Goal: Task Accomplishment & Management: Use online tool/utility

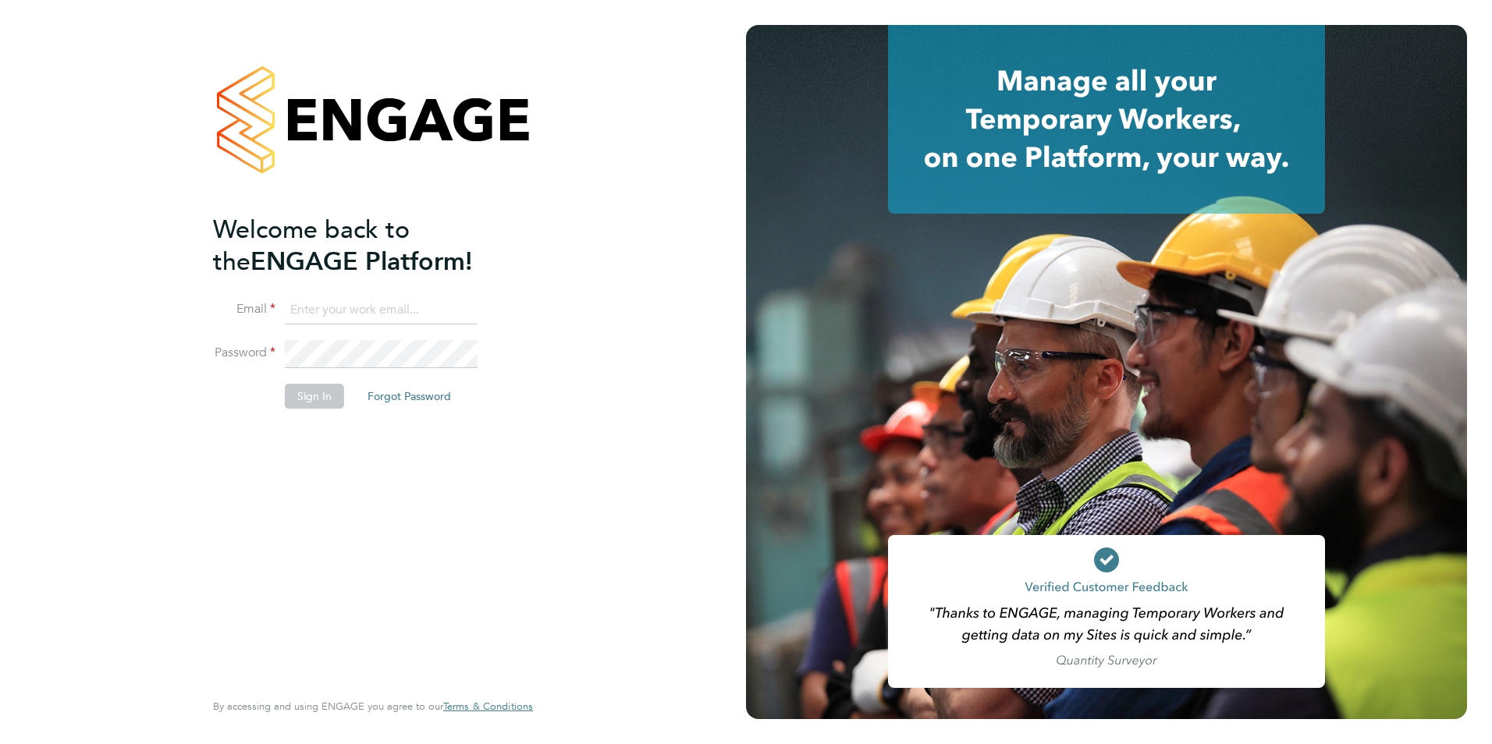
type input "[PERSON_NAME][EMAIL_ADDRESS][DOMAIN_NAME]"
click at [291, 394] on button "Sign In" at bounding box center [314, 396] width 59 height 25
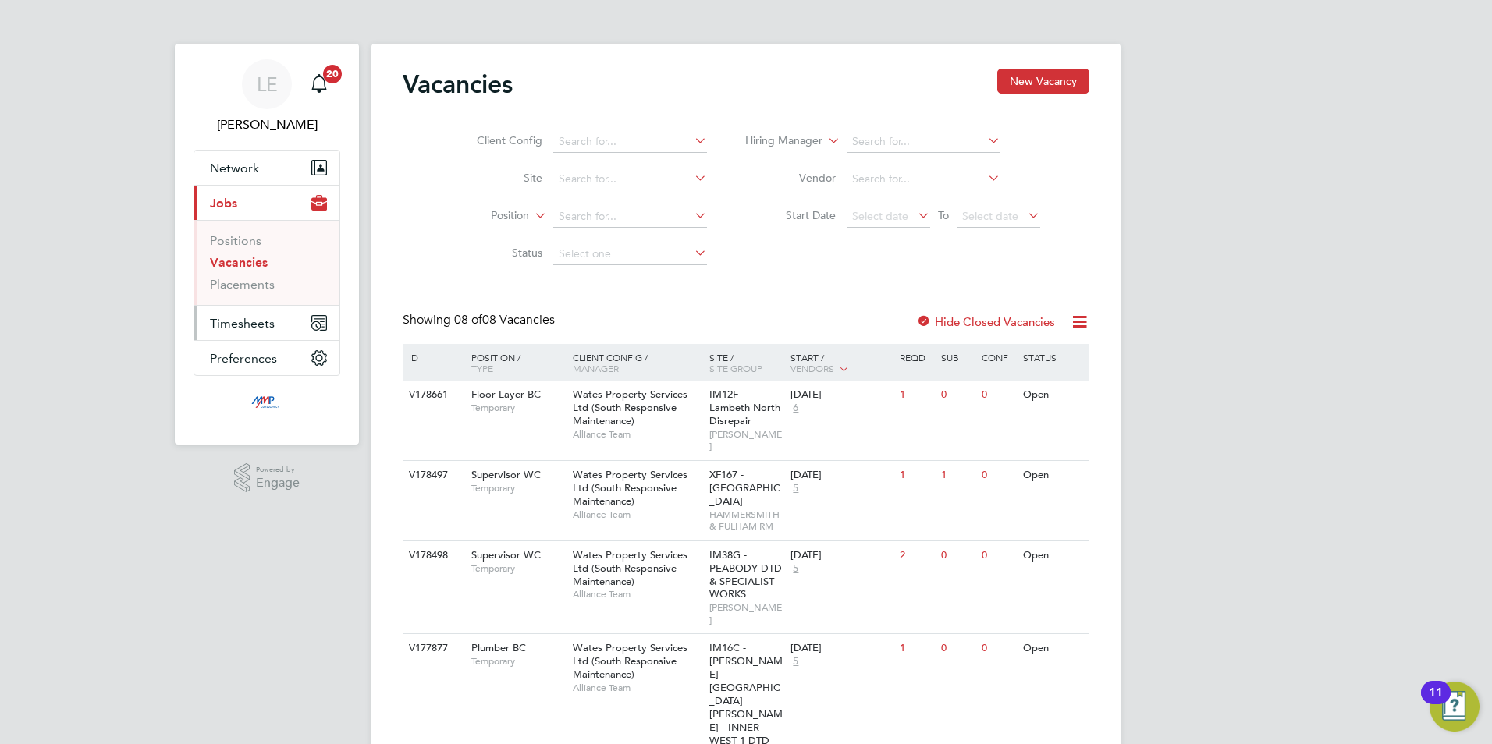
click at [251, 320] on span "Timesheets" at bounding box center [242, 323] width 65 height 15
click at [238, 275] on link "Timesheets" at bounding box center [242, 275] width 65 height 15
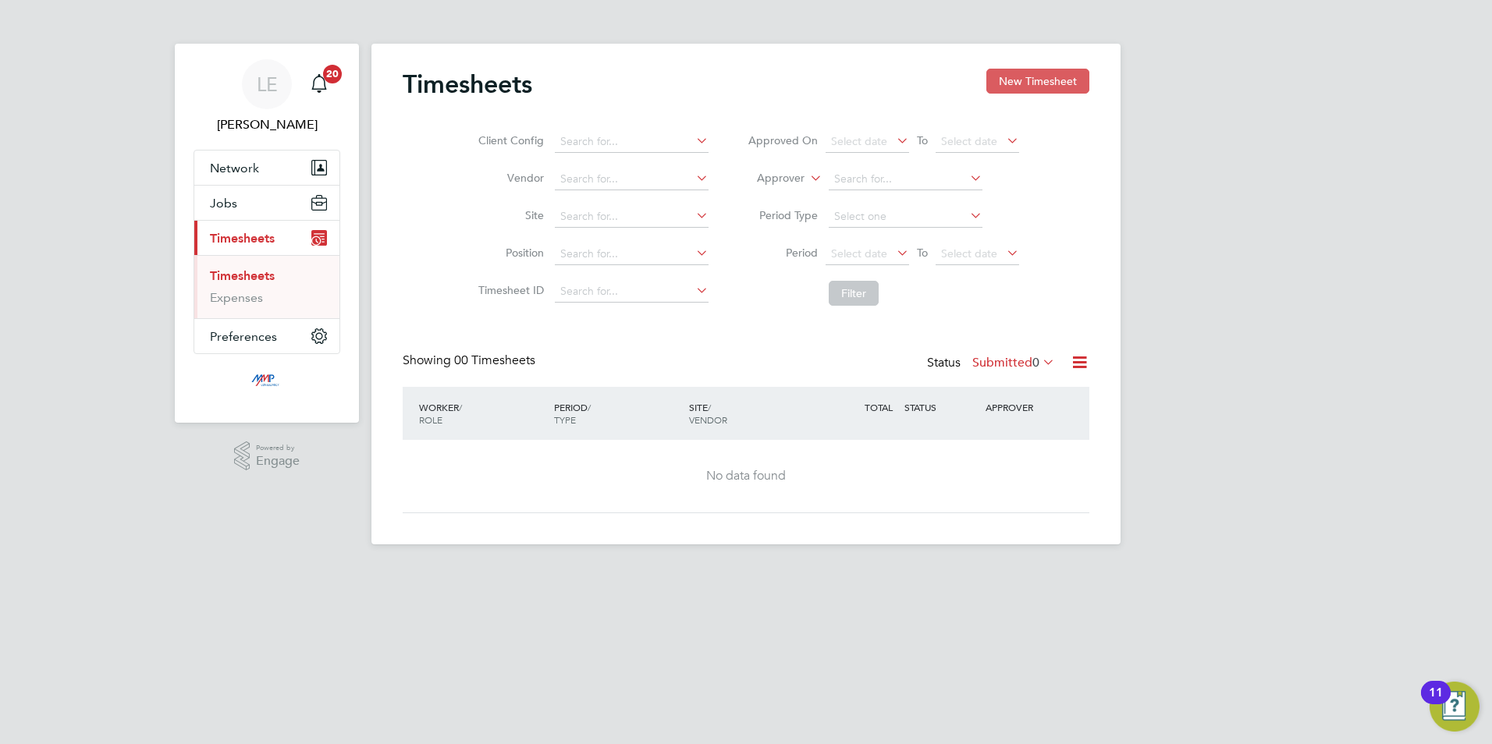
click at [1021, 73] on button "New Timesheet" at bounding box center [1037, 81] width 103 height 25
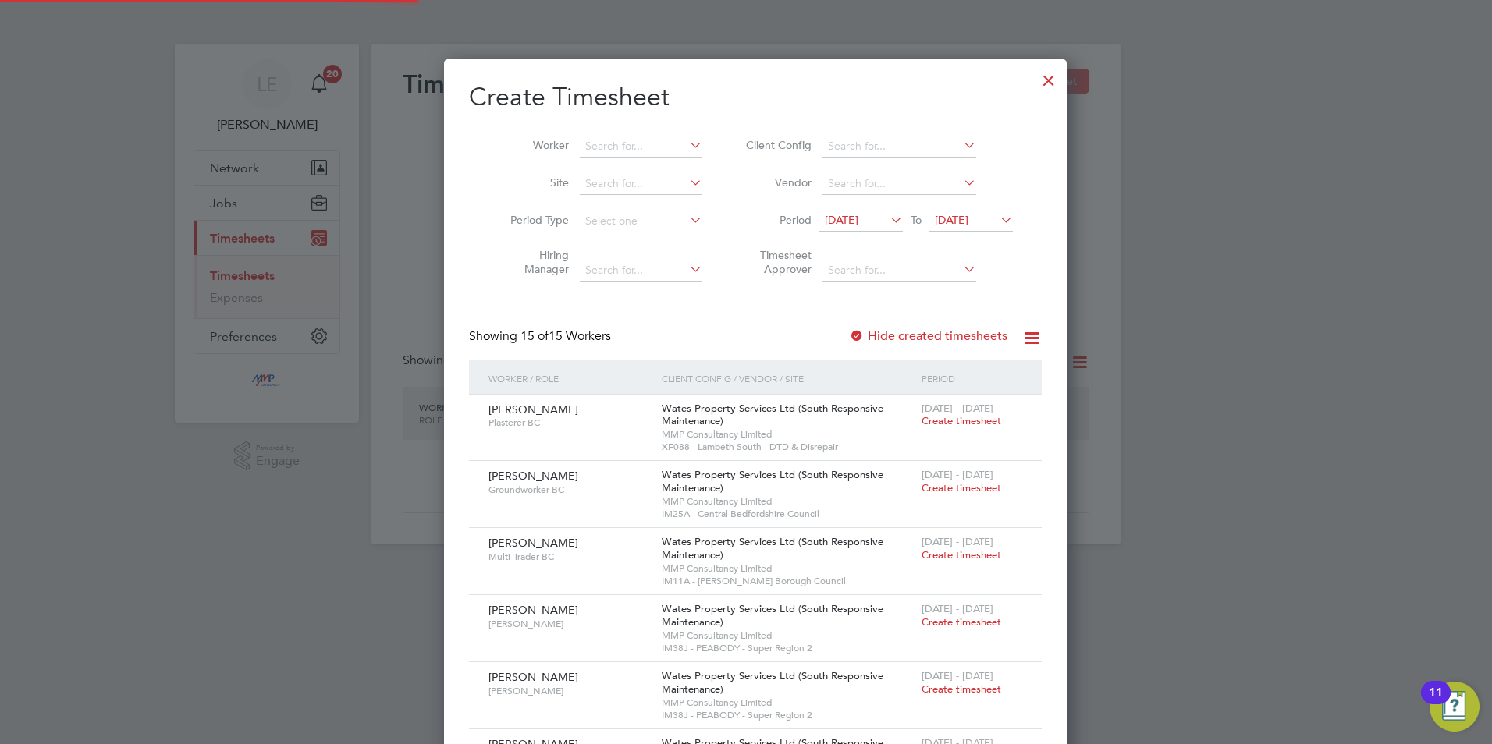
scroll to position [1373, 604]
click at [858, 215] on span "18 Aug 2025" at bounding box center [842, 220] width 34 height 14
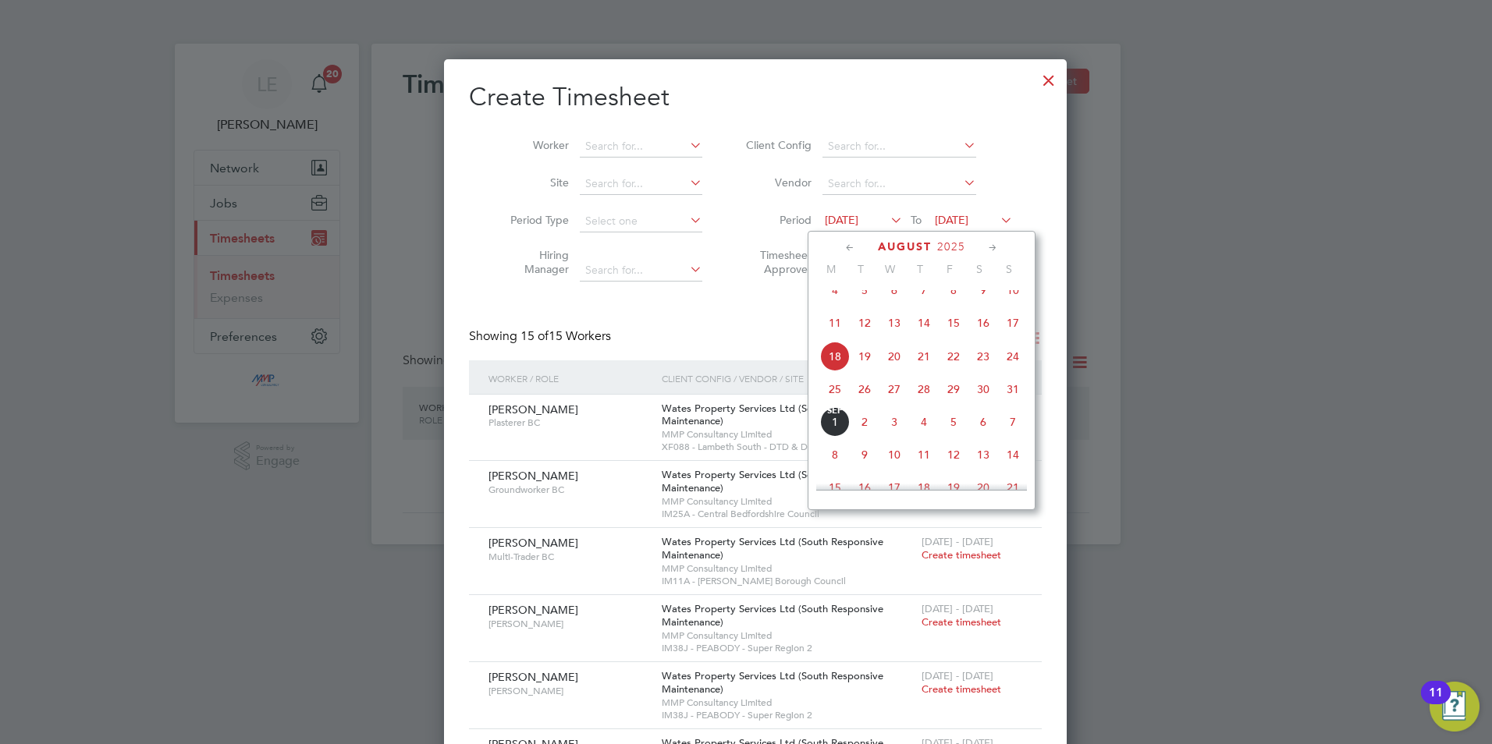
click at [985, 366] on span "23" at bounding box center [983, 357] width 30 height 30
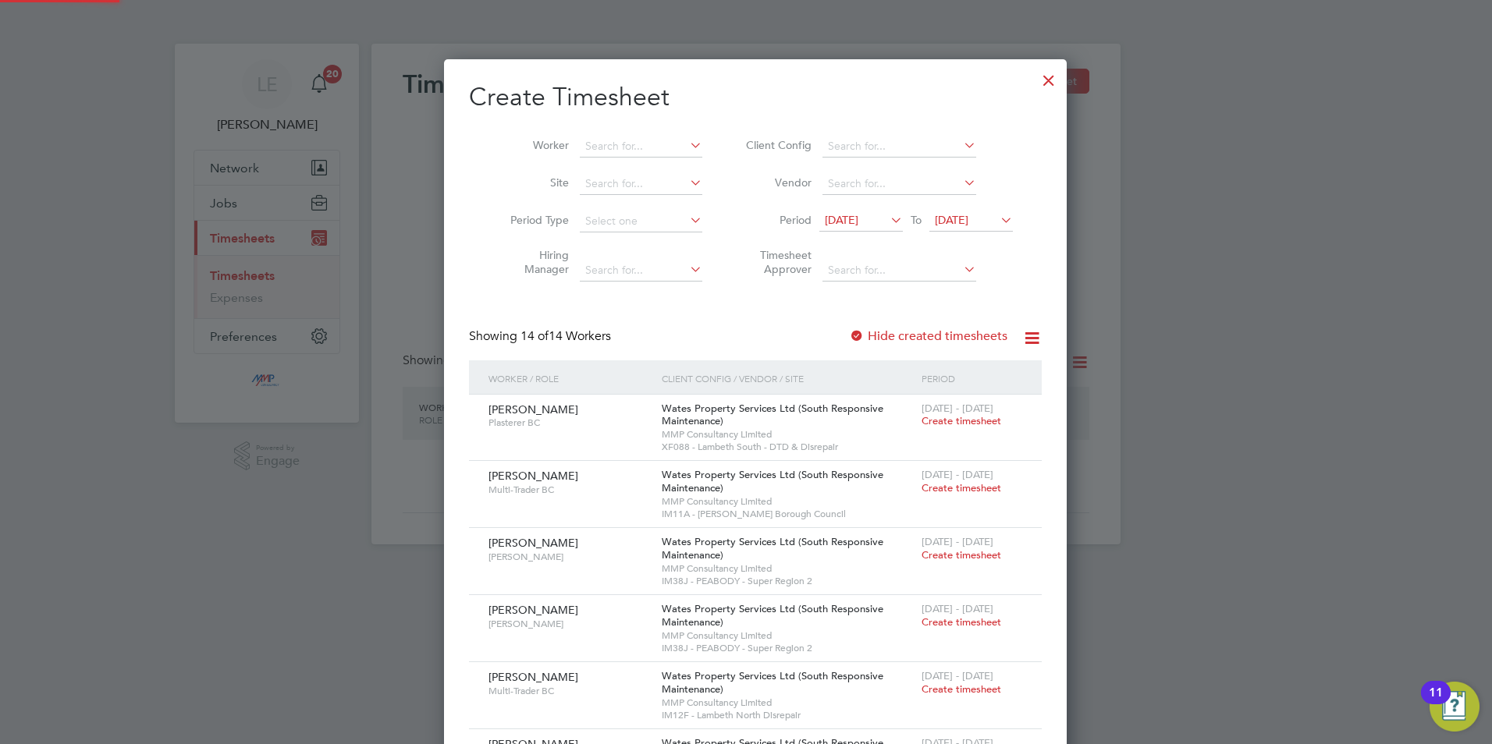
scroll to position [1306, 604]
click at [849, 330] on div at bounding box center [857, 337] width 16 height 16
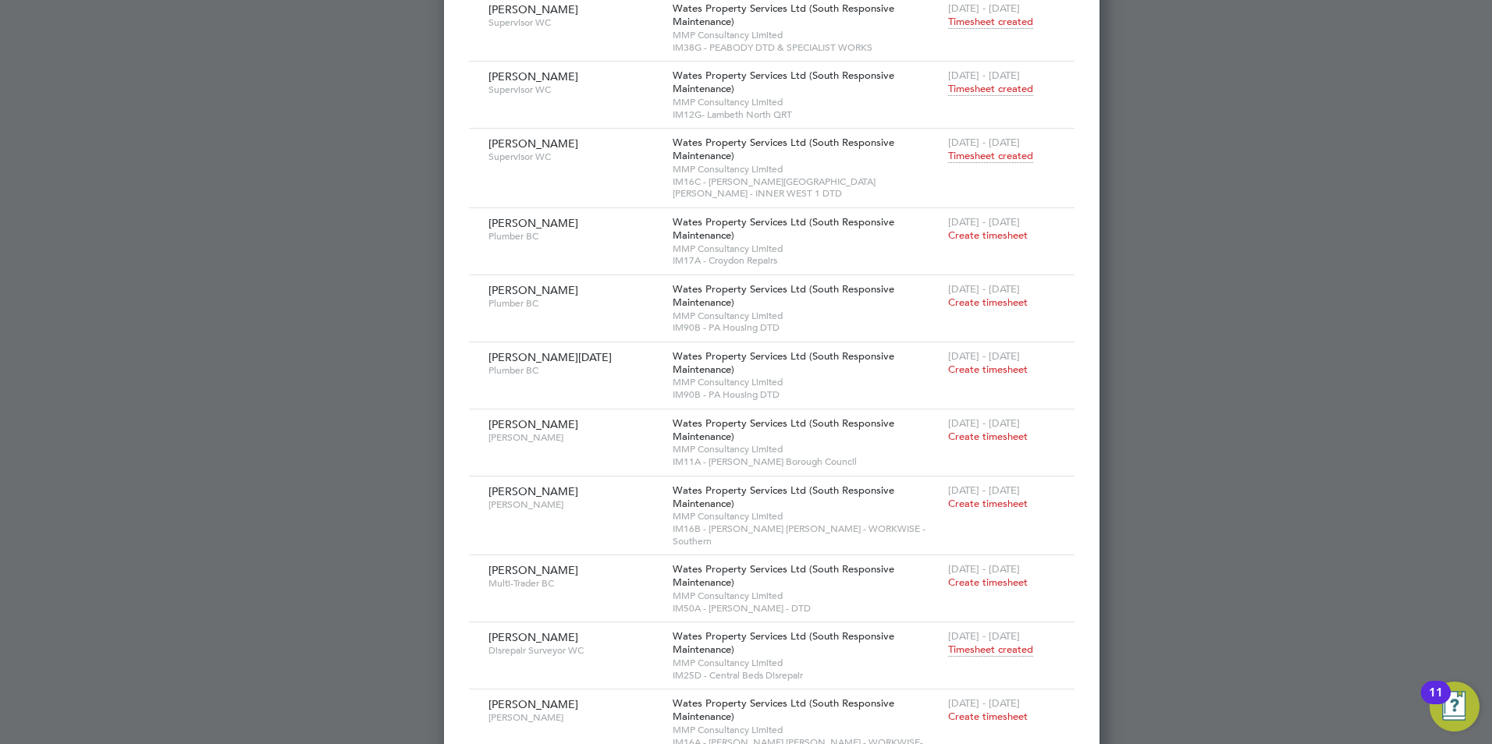
scroll to position [956, 0]
